Goal: Information Seeking & Learning: Check status

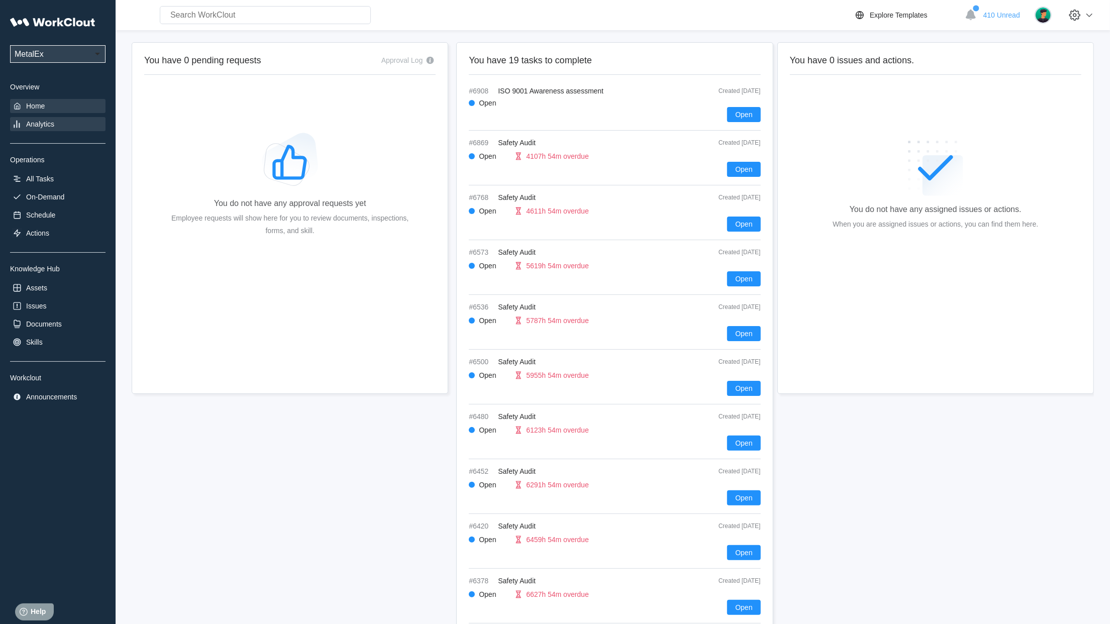
click at [35, 128] on div "Analytics" at bounding box center [40, 124] width 28 height 8
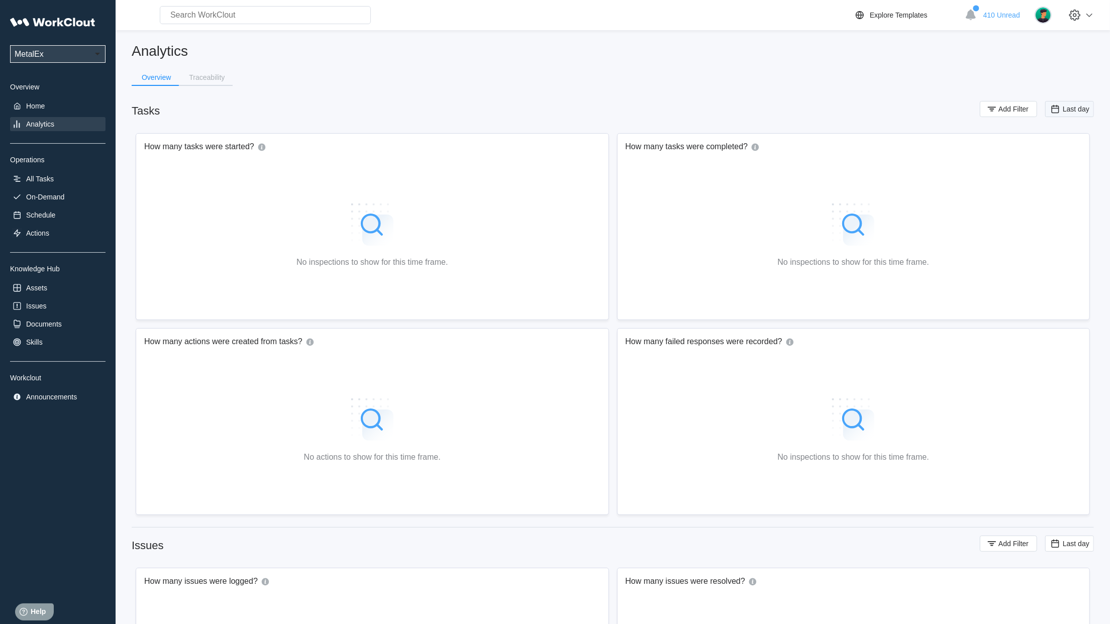
click at [1067, 107] on span "Last day" at bounding box center [1075, 109] width 27 height 8
click at [1023, 105] on span "Add Filter" at bounding box center [1013, 108] width 30 height 7
click at [788, 145] on icon at bounding box center [791, 148] width 11 height 11
click at [720, 187] on div "Tag" at bounding box center [745, 186] width 96 height 8
click at [892, 145] on div "Tag" at bounding box center [915, 149] width 201 height 14
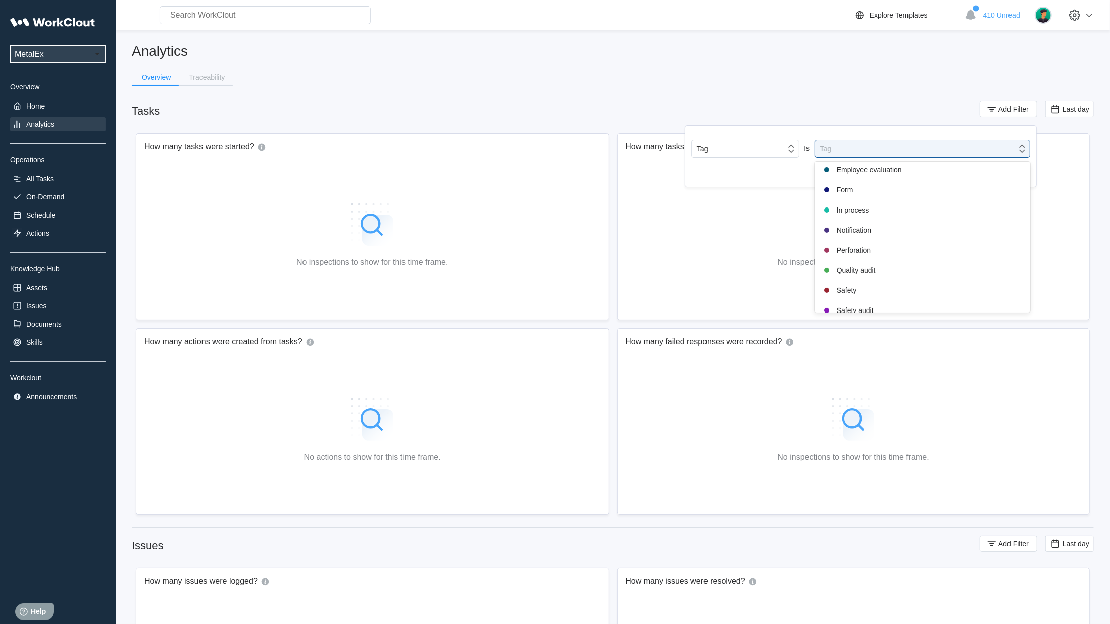
scroll to position [211, 0]
click at [850, 242] on div "Safety audit" at bounding box center [921, 242] width 203 height 12
click at [999, 177] on span "Apply Filter" at bounding box center [1004, 175] width 35 height 7
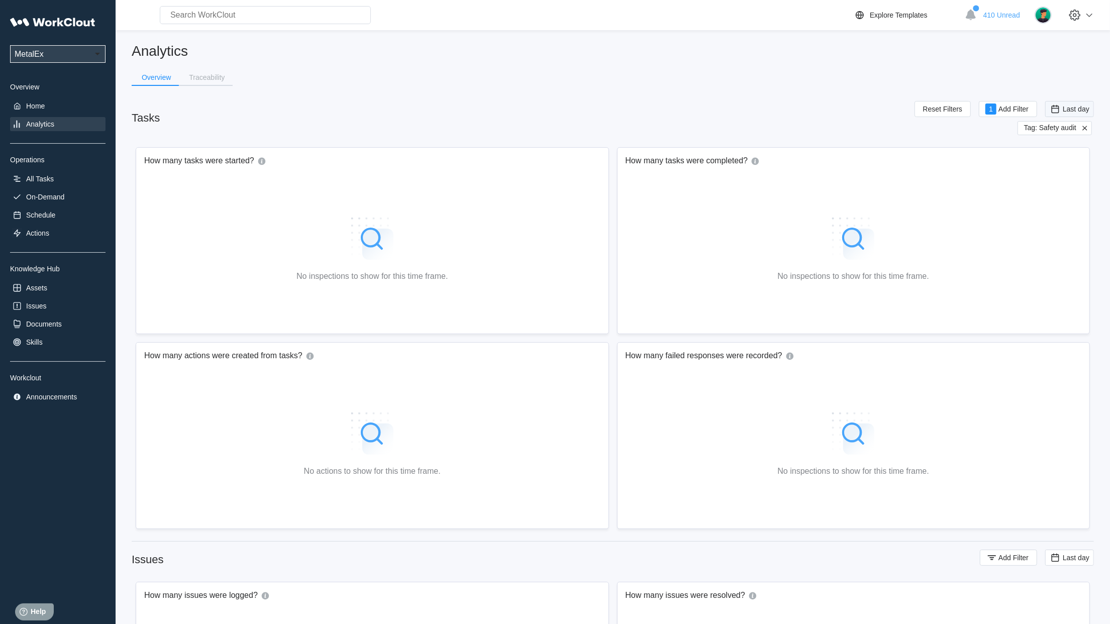
click at [1072, 109] on span "Last day" at bounding box center [1075, 109] width 27 height 8
click at [1054, 212] on div "Custom" at bounding box center [1054, 209] width 24 height 8
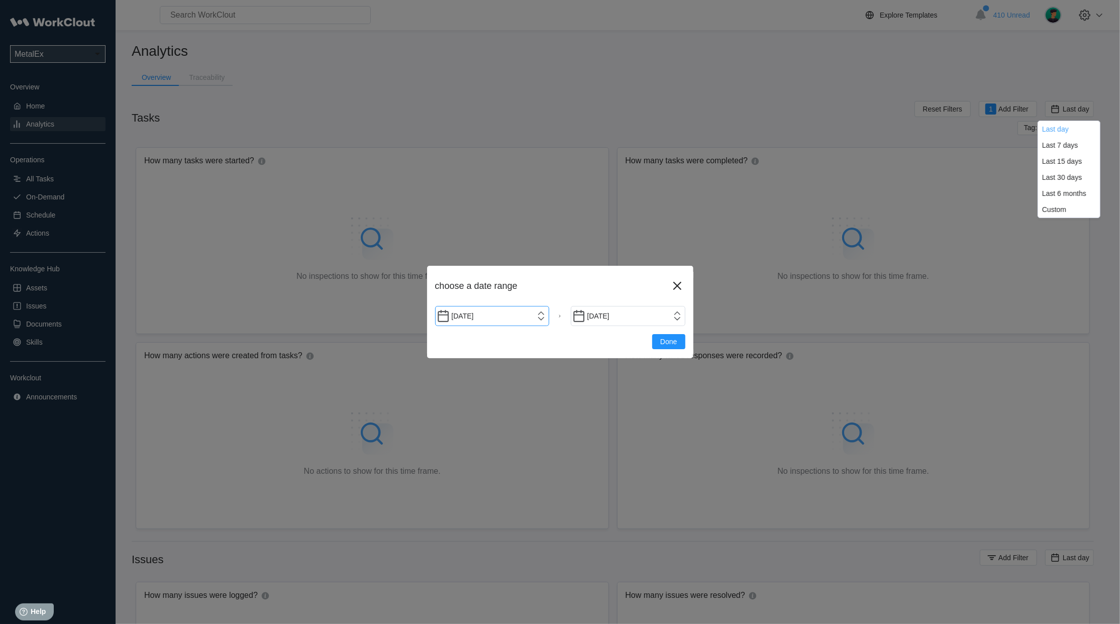
click at [538, 320] on input "[DATE]" at bounding box center [492, 316] width 115 height 20
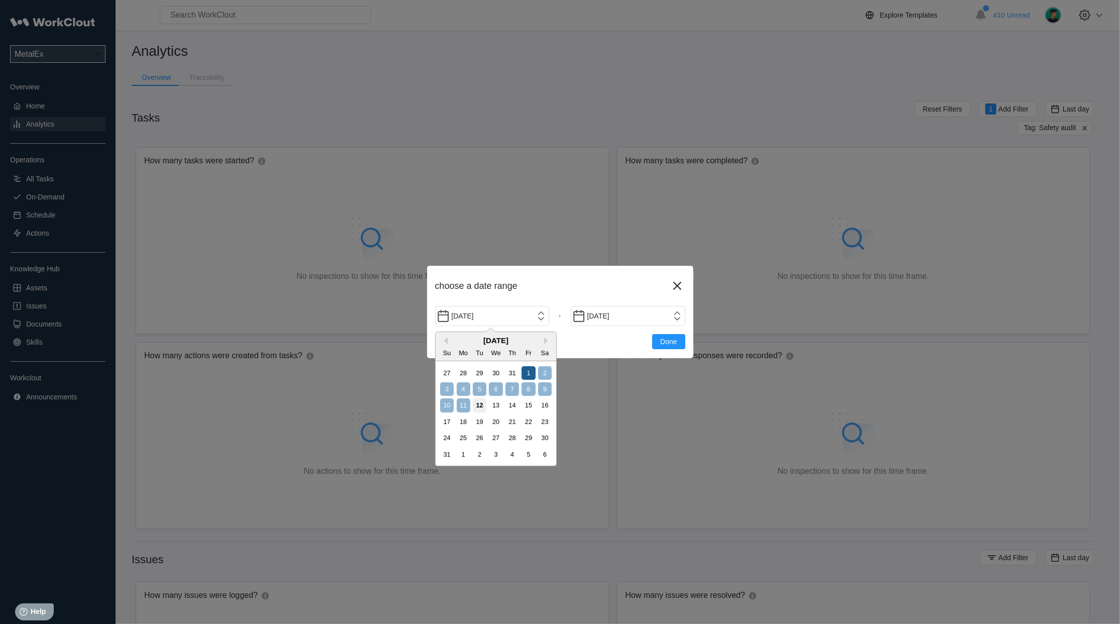
click at [522, 372] on div "1" at bounding box center [528, 373] width 14 height 14
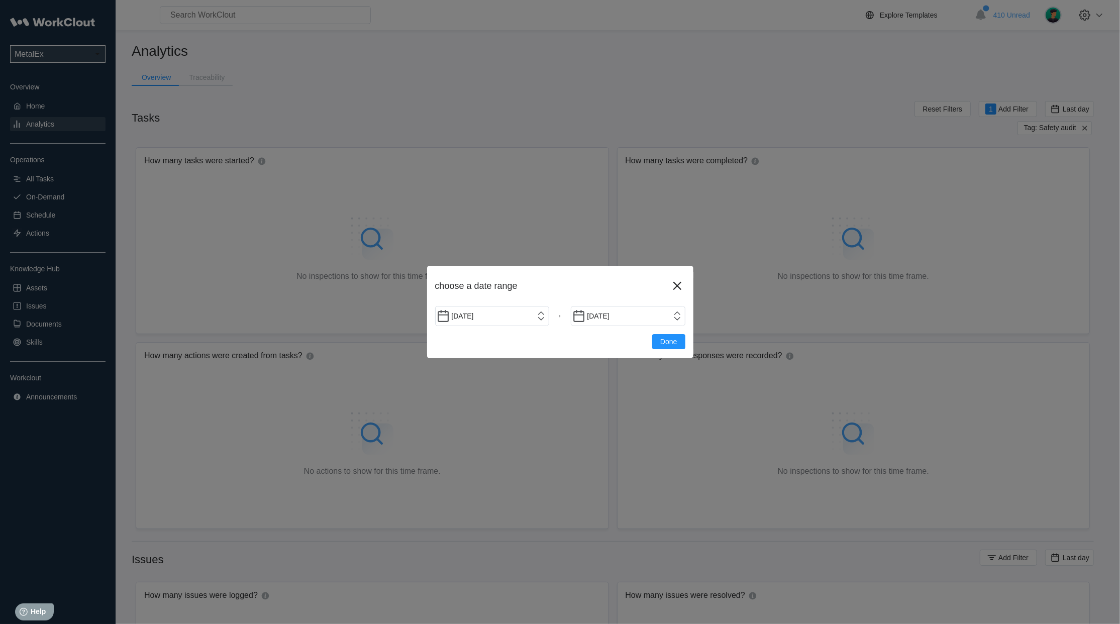
type input "[DATE]"
click at [673, 342] on span "Done" at bounding box center [668, 341] width 17 height 7
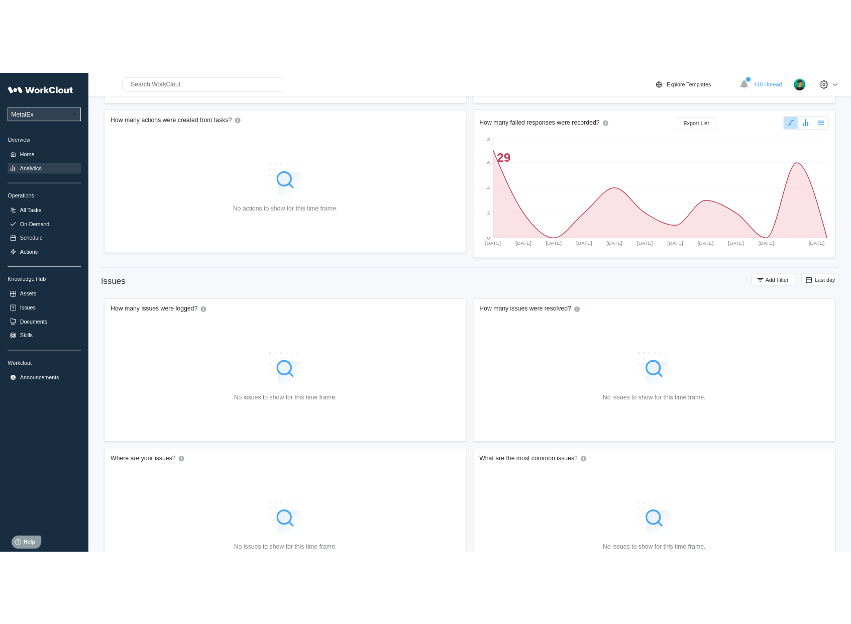
scroll to position [280, 0]
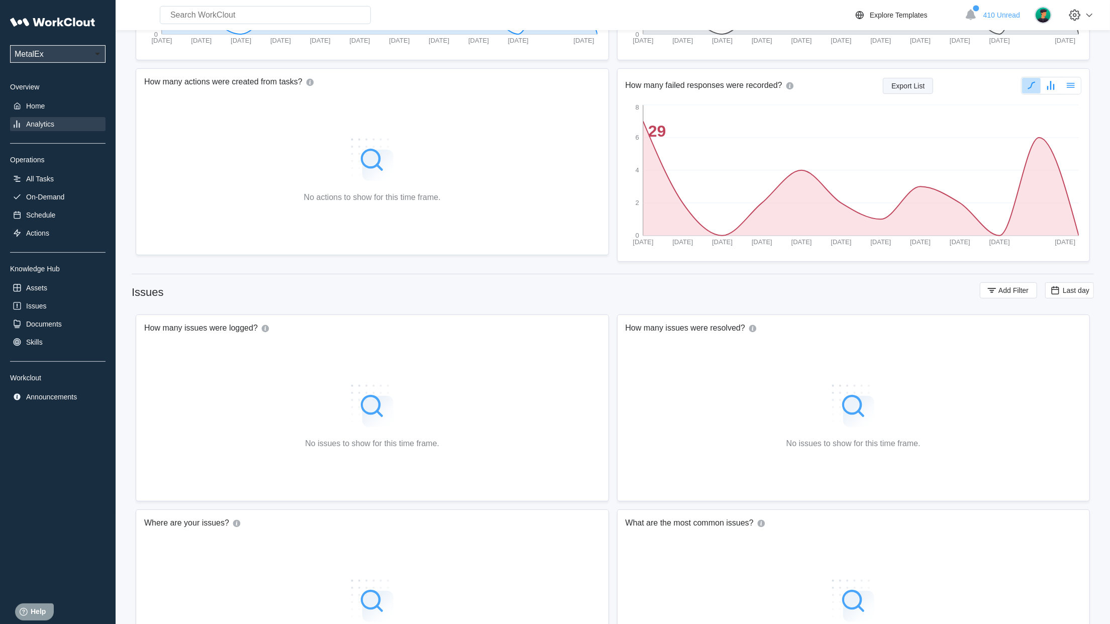
click at [921, 91] on button "Export List" at bounding box center [908, 86] width 50 height 16
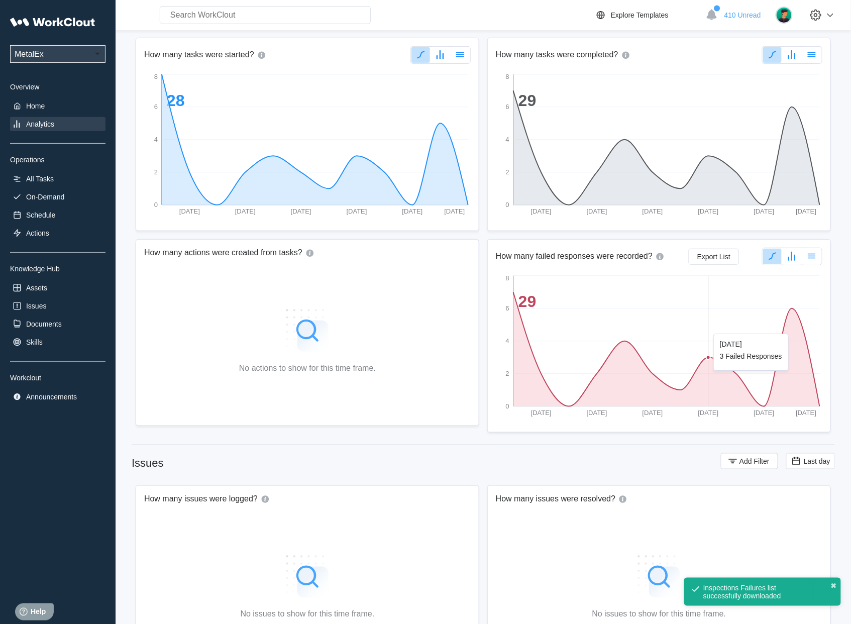
scroll to position [0, 0]
